Goal: Transaction & Acquisition: Book appointment/travel/reservation

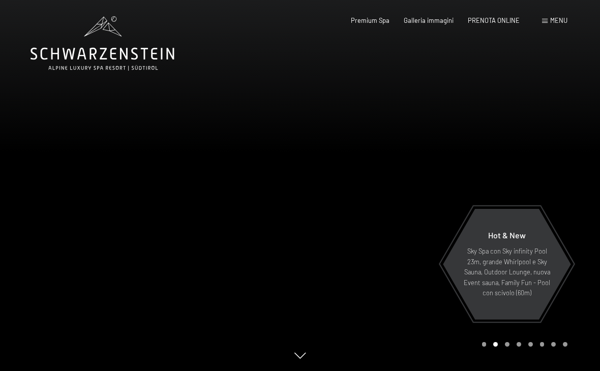
click at [499, 21] on span "PRENOTA ONLINE" at bounding box center [494, 20] width 52 height 8
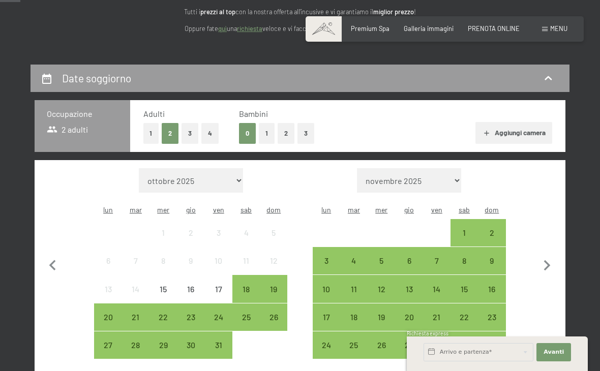
scroll to position [156, 0]
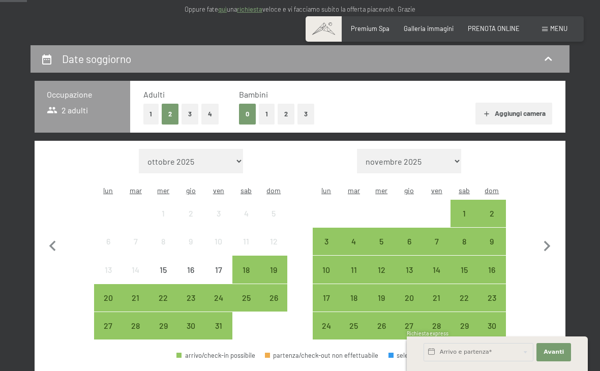
click at [221, 159] on select "ottobre 2025 novembre 2025 dicembre 2025 gennaio 2026 febbraio 2026 marzo 2026 …" at bounding box center [191, 161] width 104 height 24
select select "[DATE]"
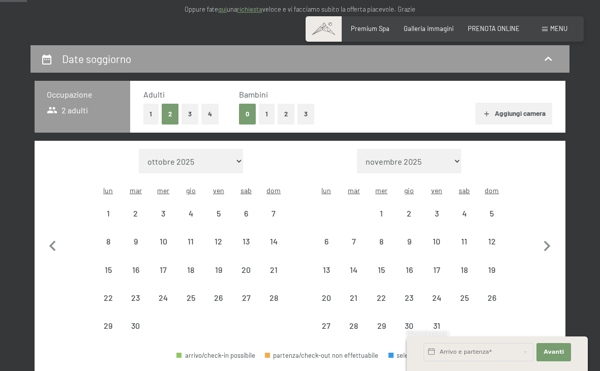
select select "[DATE]"
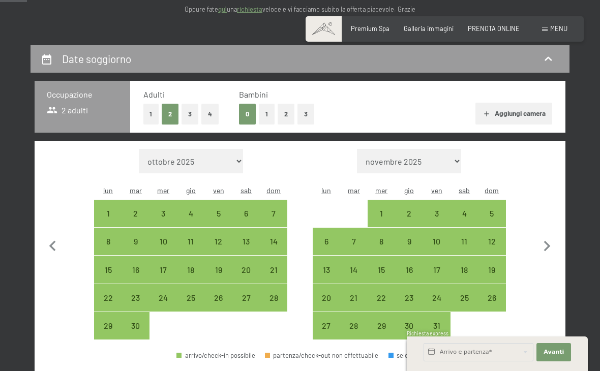
click at [276, 267] on div "21" at bounding box center [273, 278] width 25 height 25
select select "[DATE]"
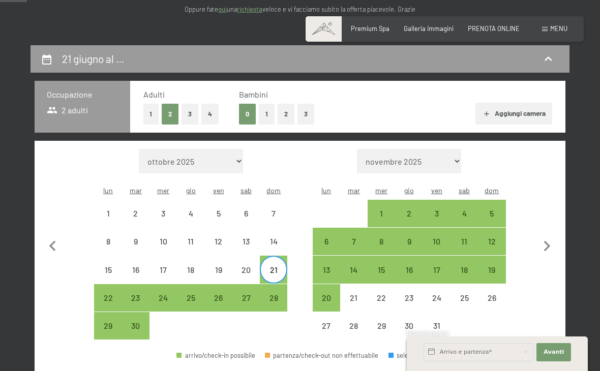
click at [251, 294] on div "27" at bounding box center [245, 306] width 25 height 25
select select "[DATE]"
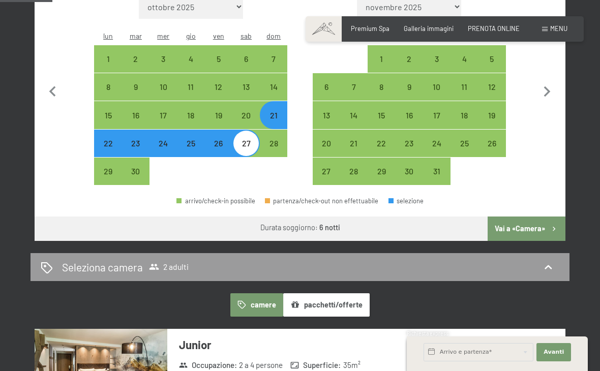
click at [542, 227] on button "Vai a «Camera»" at bounding box center [527, 229] width 78 height 24
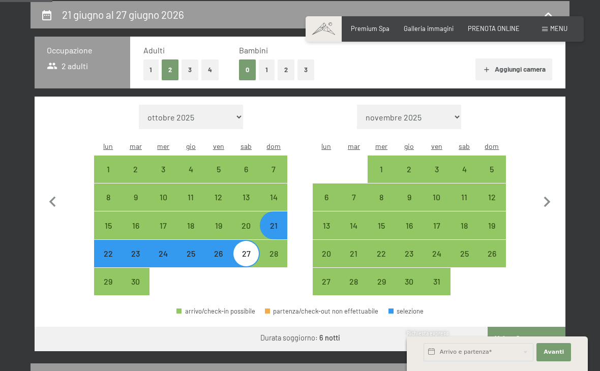
select select "[DATE]"
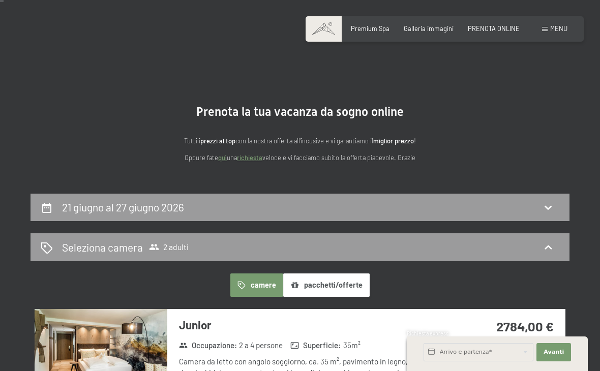
scroll to position [0, 0]
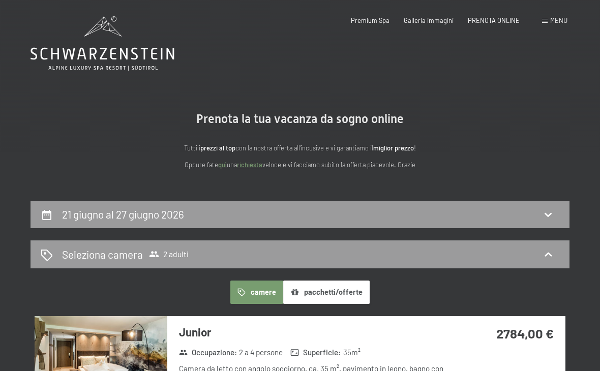
click at [180, 215] on h2 "21 giugno al 27 giugno 2026" at bounding box center [123, 214] width 122 height 13
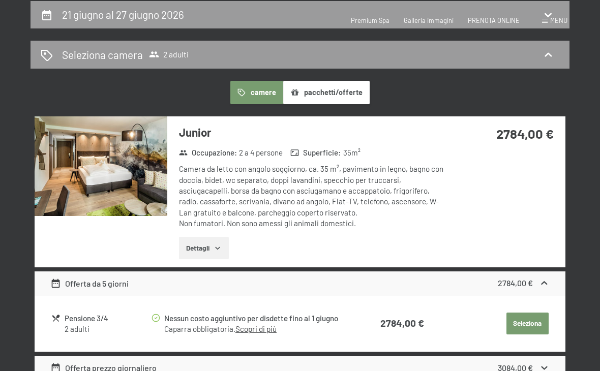
select select "[DATE]"
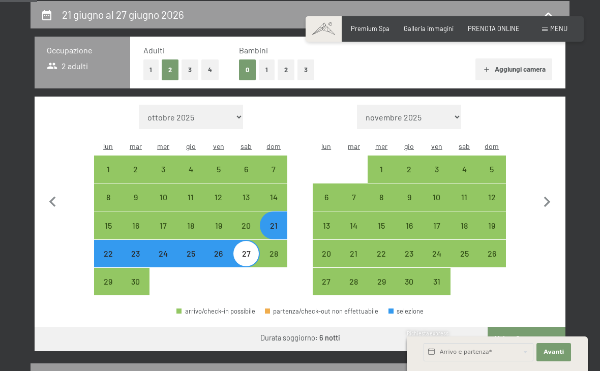
click at [226, 117] on select "ottobre 2025 novembre 2025 dicembre 2025 gennaio 2026 febbraio 2026 marzo 2026 …" at bounding box center [191, 117] width 104 height 24
select select "[DATE]"
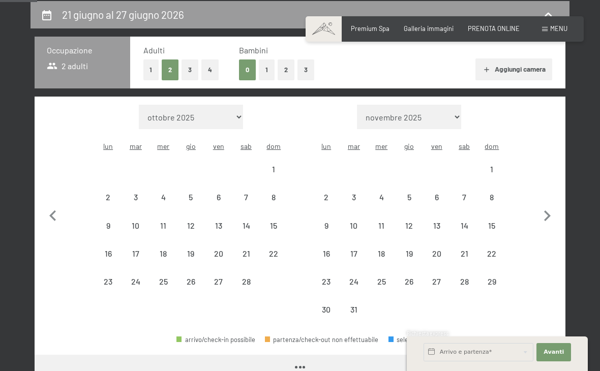
select select "[DATE]"
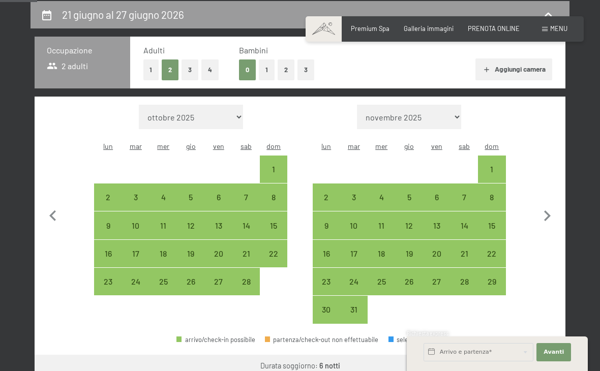
click at [277, 252] on div "22" at bounding box center [273, 262] width 25 height 25
select select "[DATE]"
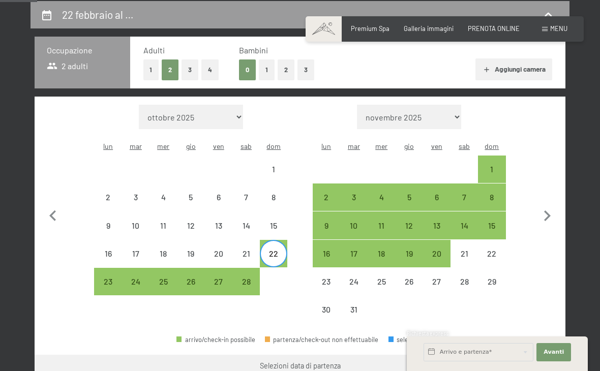
click at [221, 281] on div "27" at bounding box center [218, 290] width 25 height 25
select select "[DATE]"
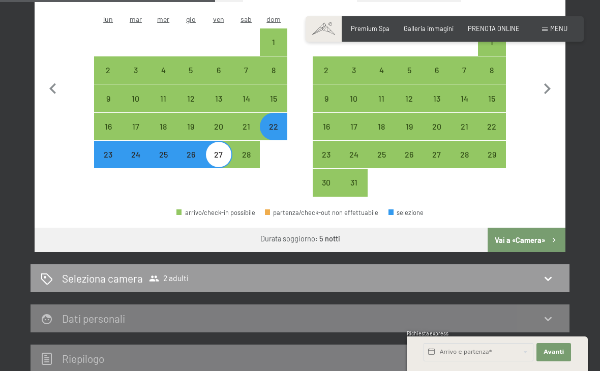
click at [541, 240] on button "Vai a «Camera»" at bounding box center [527, 240] width 78 height 24
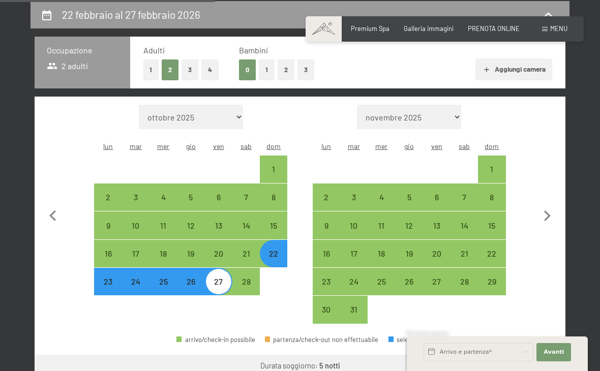
select select "[DATE]"
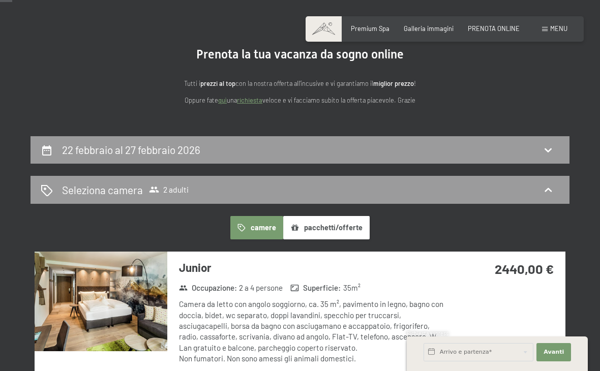
scroll to position [0, 0]
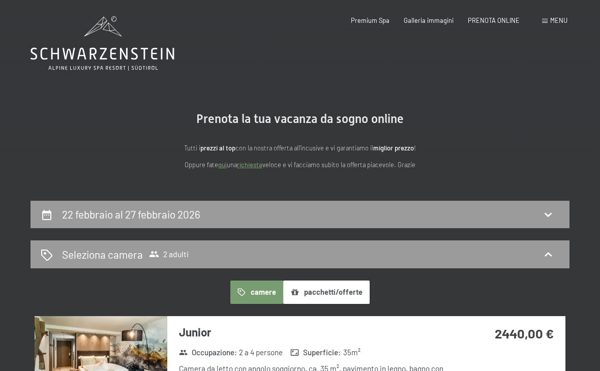
click at [546, 210] on icon at bounding box center [548, 214] width 12 height 12
select select "[DATE]"
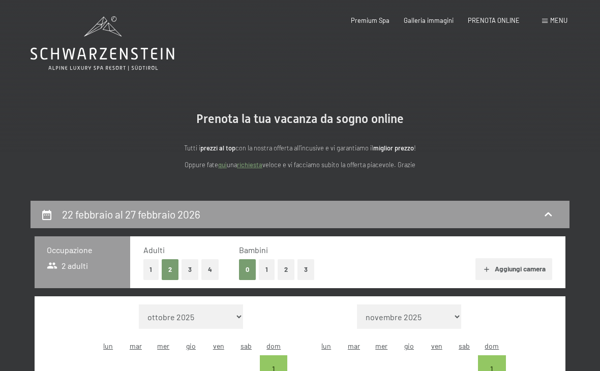
scroll to position [200, 0]
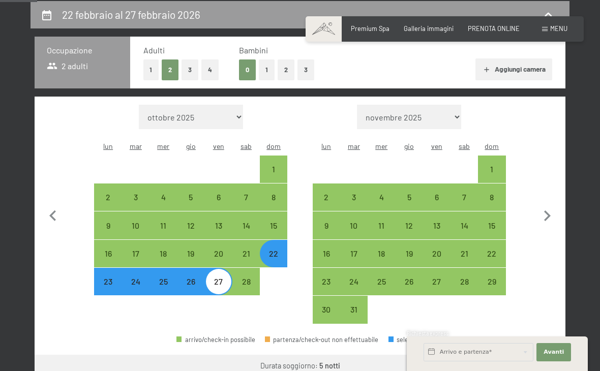
click at [221, 114] on select "ottobre 2025 novembre 2025 dicembre 2025 gennaio 2026 febbraio 2026 marzo 2026 …" at bounding box center [191, 117] width 104 height 24
select select "[DATE]"
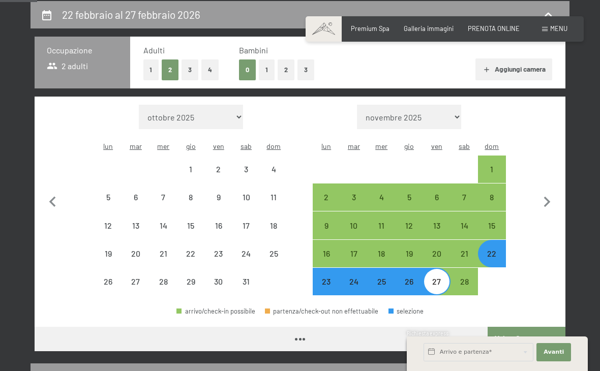
select select "[DATE]"
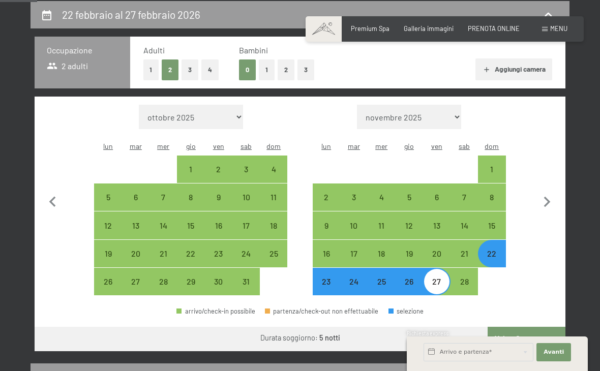
click at [278, 222] on div "18" at bounding box center [273, 234] width 25 height 25
select select "[DATE]"
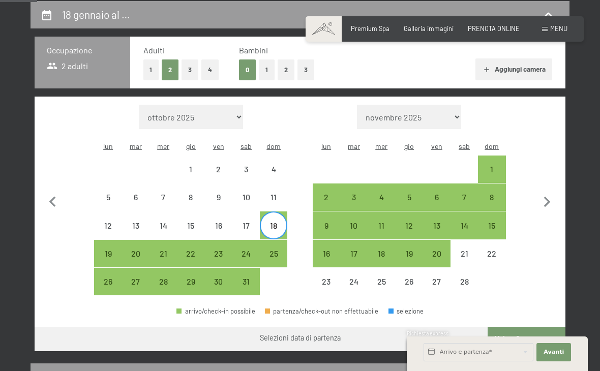
click at [225, 250] on div "23" at bounding box center [218, 262] width 25 height 25
select select "[DATE]"
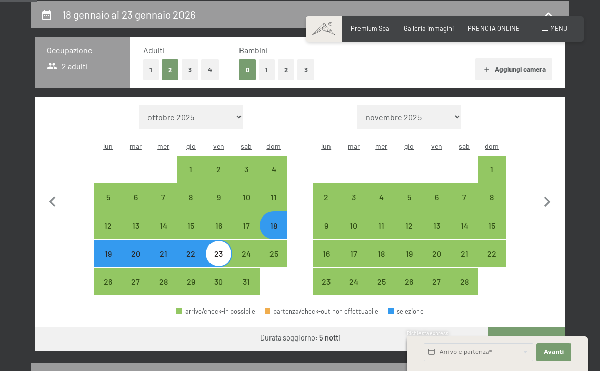
click at [524, 329] on button "Vai a «Camera»" at bounding box center [527, 339] width 78 height 24
select select "[DATE]"
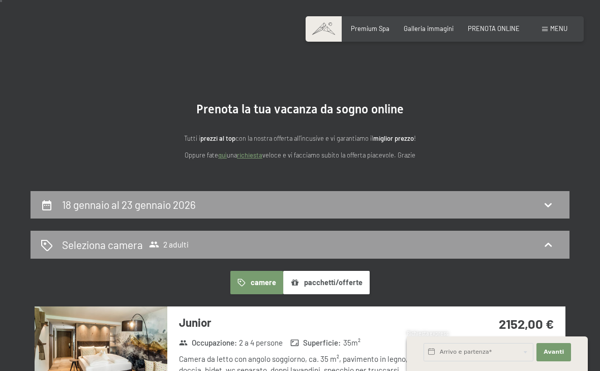
scroll to position [0, 0]
